Goal: Communication & Community: Answer question/provide support

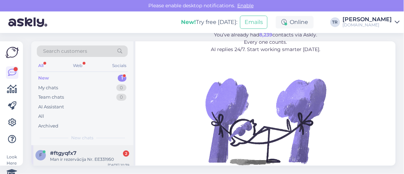
click at [81, 160] on div "Man ir rezervācija Nr. EE331950" at bounding box center [89, 159] width 79 height 6
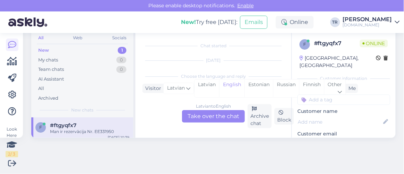
scroll to position [14, 0]
click at [251, 90] on div "Estonian" at bounding box center [258, 89] width 28 height 18
click at [207, 114] on div "[DEMOGRAPHIC_DATA] to Estonian Take over the chat" at bounding box center [213, 116] width 63 height 13
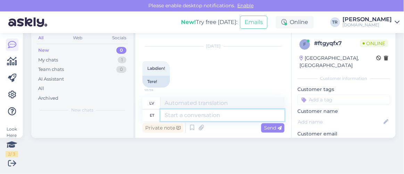
click at [207, 114] on textarea at bounding box center [222, 115] width 124 height 12
type textarea "Tere"
type textarea "Sveiki"
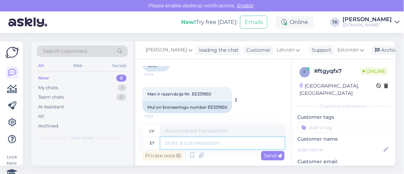
scroll to position [101, 0]
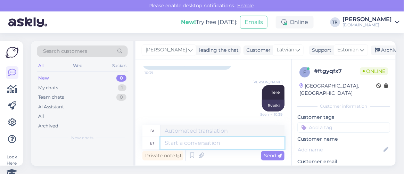
click at [227, 144] on textarea at bounding box center [222, 143] width 124 height 12
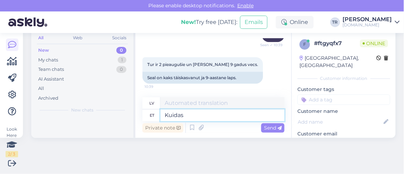
type textarea "Kuidas s"
type textarea "Kā"
type textarea "Kuidas saan ab"
type textarea "Kā es varu"
type textarea "Kuidas saan abiks o"
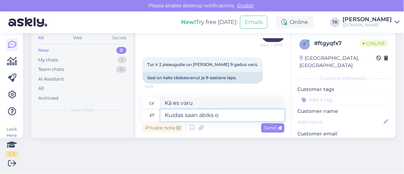
type textarea "Kā es varu palīdzēt?"
type textarea "Kuidas saan abiks olla?"
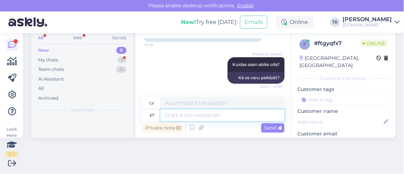
scroll to position [239, 0]
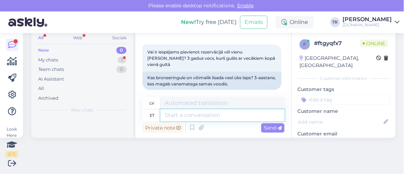
click at [214, 114] on textarea at bounding box center [222, 115] width 124 height 12
type textarea "Ma u"
type textarea "Es"
type textarea "[PERSON_NAME], a"
type textarea "Es veicu izmeklēšanu,"
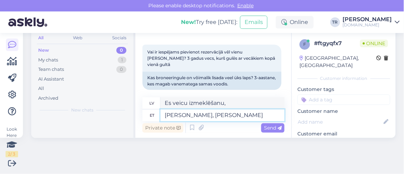
type textarea "[PERSON_NAME], [PERSON_NAME]"
type textarea "Es izpētīšu, es došu"
type textarea "Ma uurin, [PERSON_NAME] Teile tea"
type textarea "Es izpētīšu, es tev došu"
type textarea "Ma uurin, [PERSON_NAME] Teile teada"
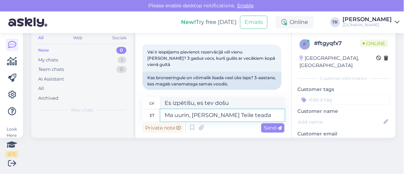
type textarea "Izpētīšu, paziņošu."
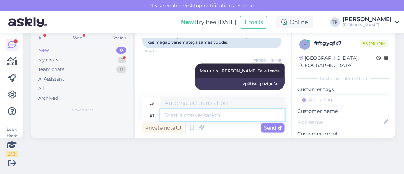
scroll to position [322, 0]
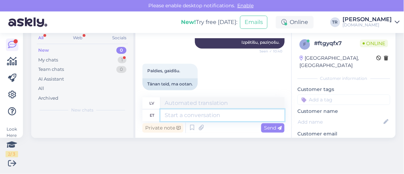
click at [197, 112] on textarea at bounding box center [222, 115] width 124 height 12
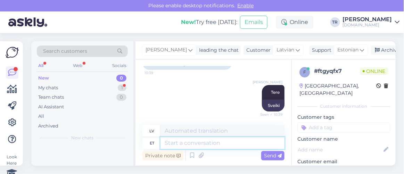
scroll to position [70, 0]
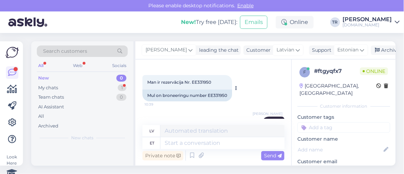
click at [211, 81] on span "Man ir rezervācija Nr. EE331950" at bounding box center [179, 82] width 64 height 5
drag, startPoint x: 213, startPoint y: 82, endPoint x: 192, endPoint y: 84, distance: 20.6
click at [192, 84] on div "Man ir rezervācija Nr. EE331950 10:39" at bounding box center [187, 82] width 90 height 15
copy span "EE331950"
click at [246, 92] on div "Man ir rezervācija Nr. EE331950 10:39 Mul on broneeringu number EE331950" at bounding box center [213, 88] width 142 height 42
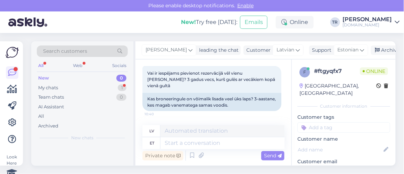
scroll to position [259, 0]
